Goal: Task Accomplishment & Management: Use online tool/utility

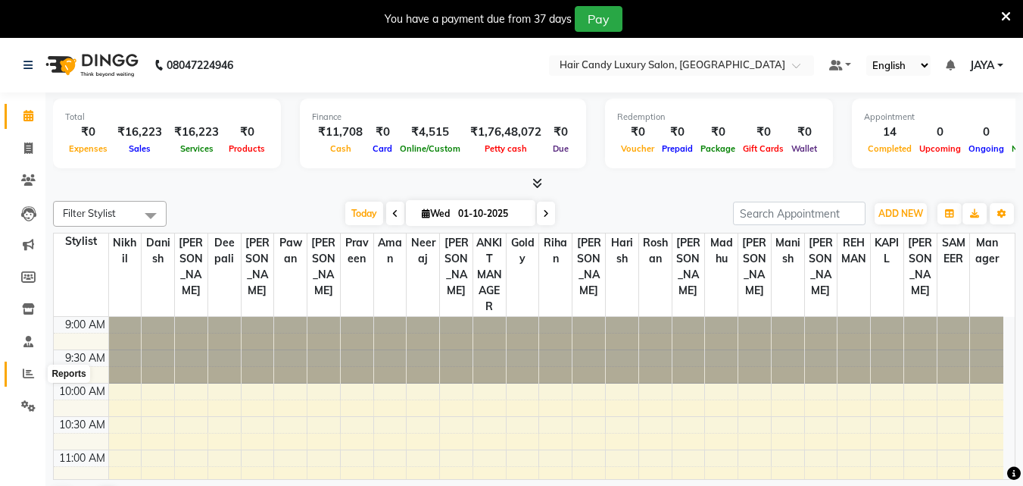
click at [23, 376] on icon at bounding box center [28, 372] width 11 height 11
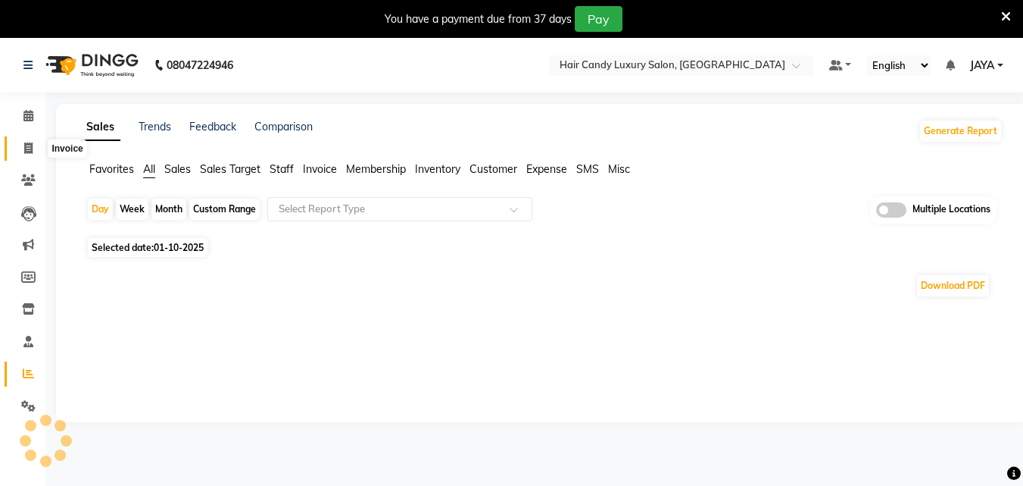
click at [25, 152] on icon at bounding box center [28, 147] width 8 height 11
select select "service"
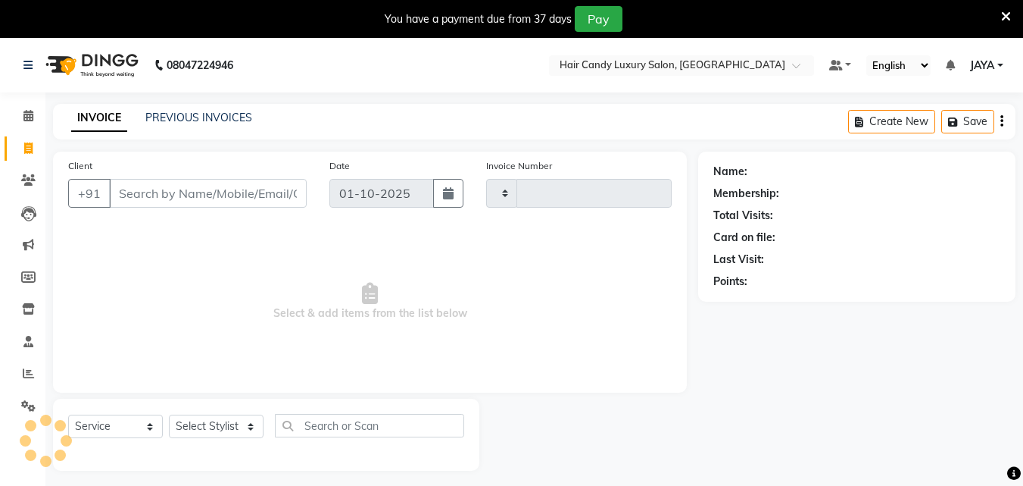
scroll to position [38, 0]
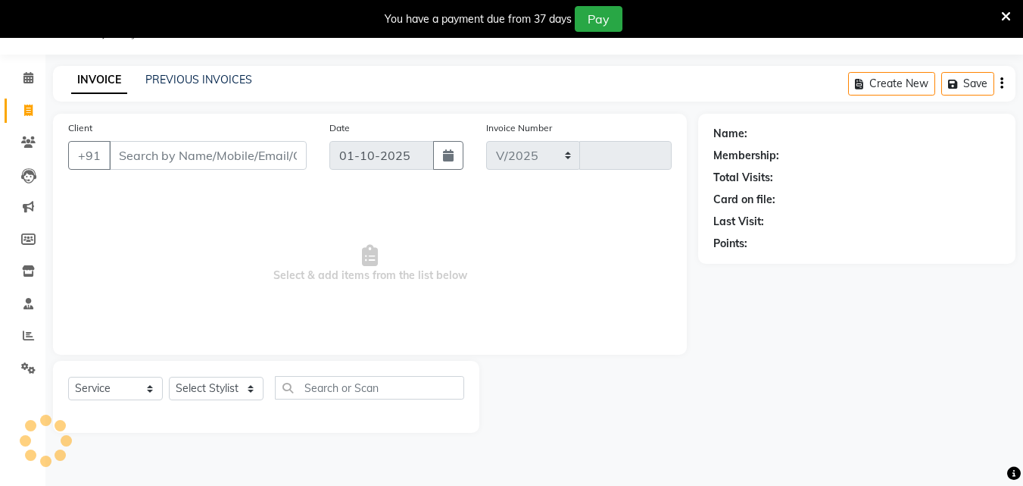
select select "6645"
type input "7370"
click at [149, 158] on input "Client" at bounding box center [208, 155] width 198 height 29
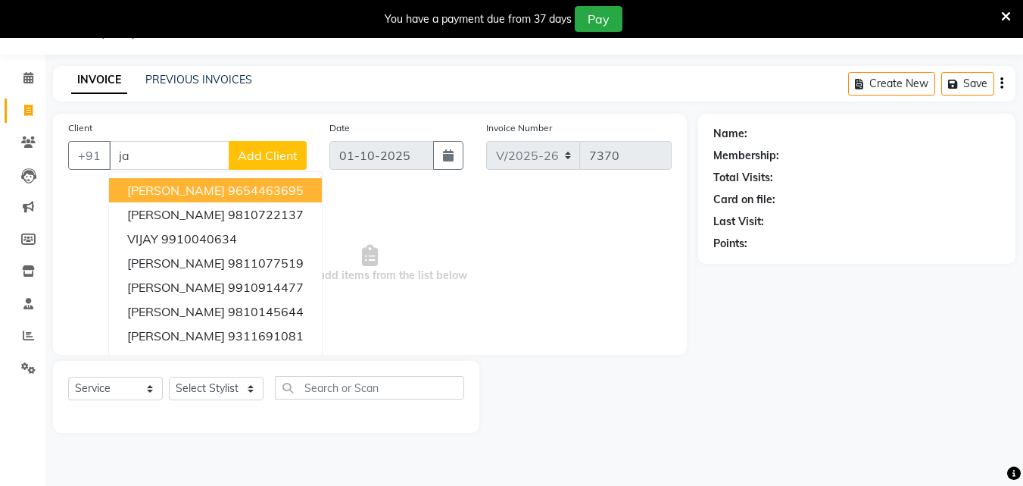
type input "j"
